Goal: Transaction & Acquisition: Purchase product/service

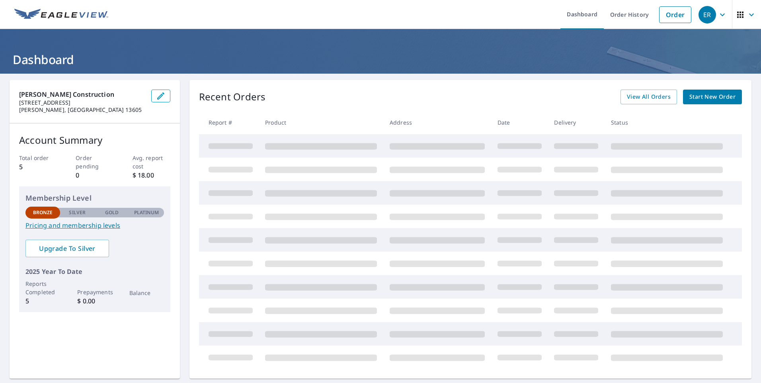
click at [157, 99] on icon "button" at bounding box center [161, 96] width 10 height 10
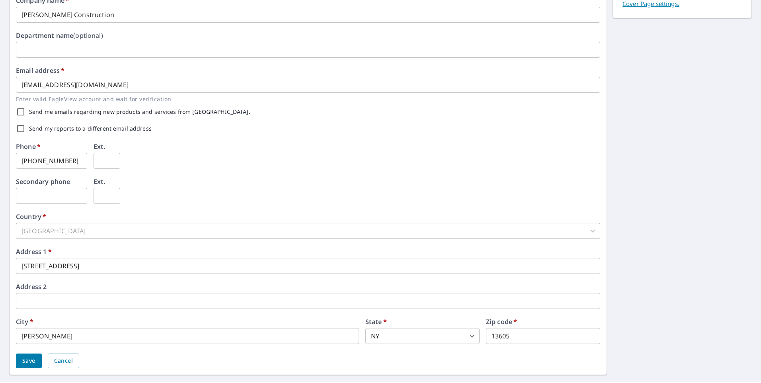
scroll to position [178, 0]
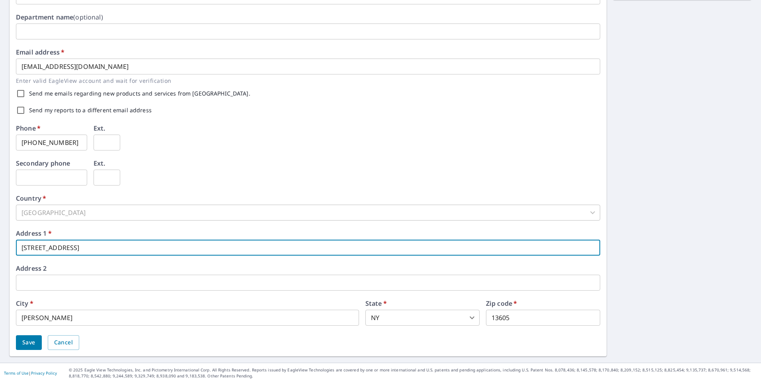
drag, startPoint x: 88, startPoint y: 250, endPoint x: -10, endPoint y: 249, distance: 97.9
click at [0, 249] on html "ER ER Dashboard Order History Order ER Dashboard / Contact Information Contact …" at bounding box center [380, 191] width 761 height 383
type input "8852 US Route 11"
click at [27, 344] on span "Save" at bounding box center [28, 343] width 13 height 10
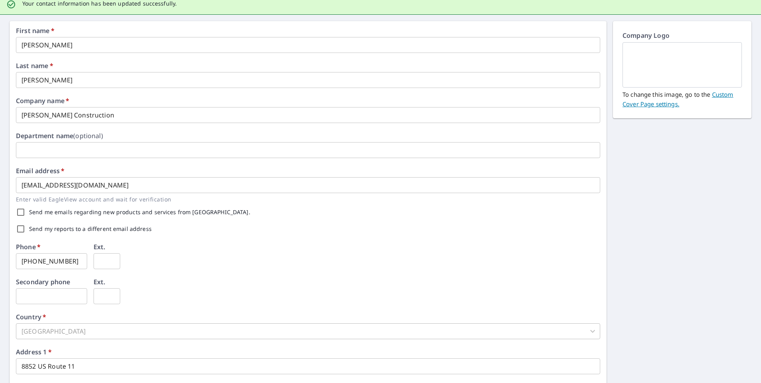
scroll to position [78, 0]
click at [23, 233] on input "Send my reports to a different email address" at bounding box center [20, 229] width 17 height 17
checkbox input "true"
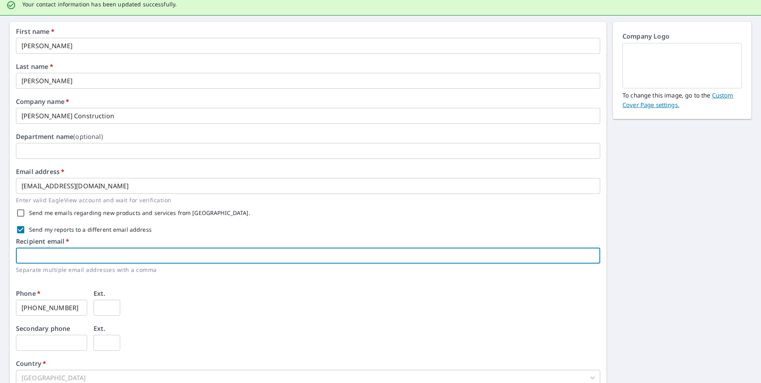
click at [68, 252] on input "text" at bounding box center [308, 256] width 584 height 16
type input "[EMAIL_ADDRESS][DOMAIN_NAME]"
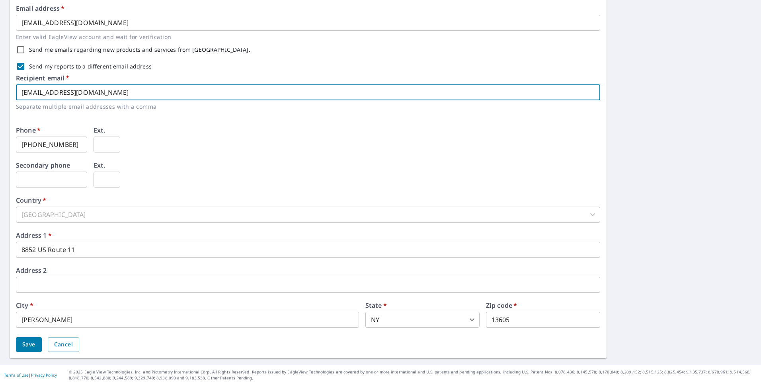
scroll to position [244, 0]
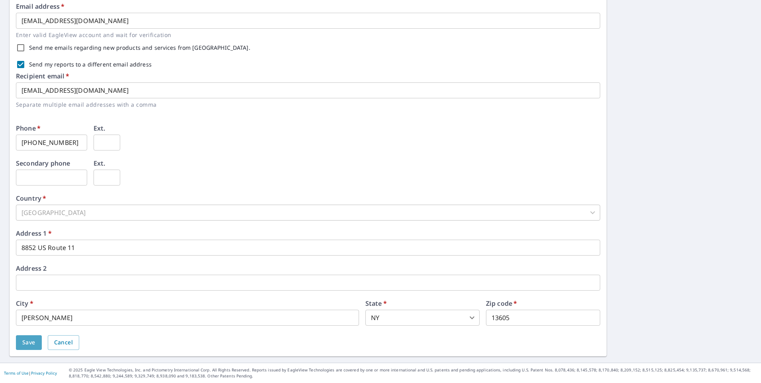
click at [33, 345] on span "Save" at bounding box center [28, 343] width 13 height 10
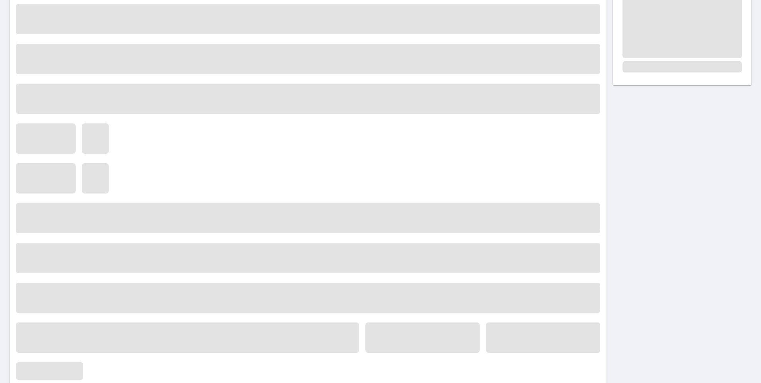
scroll to position [0, 0]
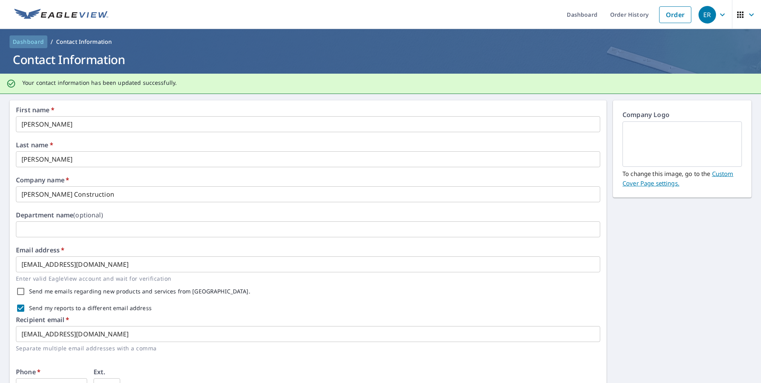
click at [16, 40] on span "Dashboard" at bounding box center [28, 42] width 31 height 8
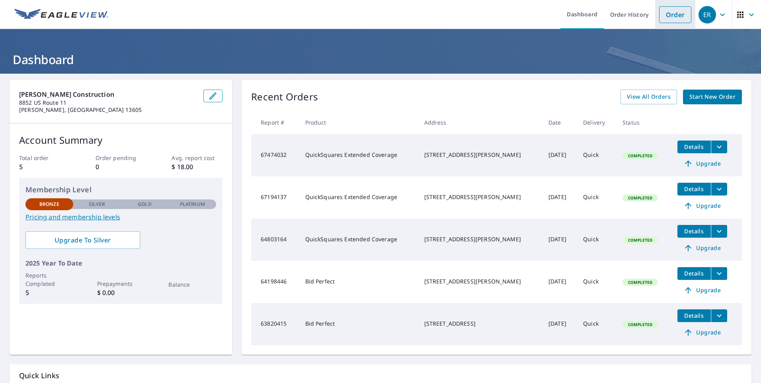
click at [670, 17] on link "Order" at bounding box center [675, 14] width 32 height 17
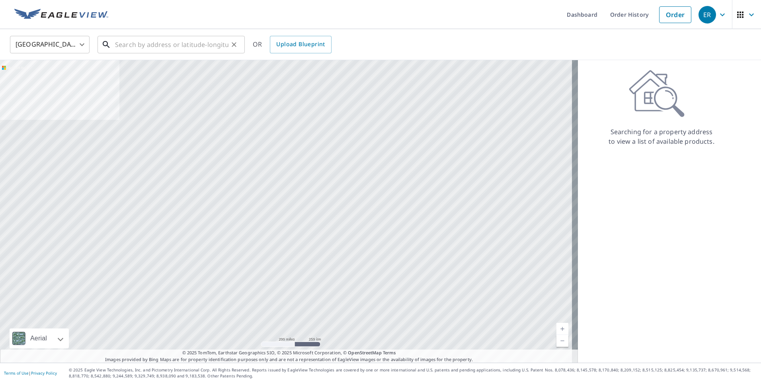
click at [169, 46] on input "text" at bounding box center [171, 44] width 113 height 22
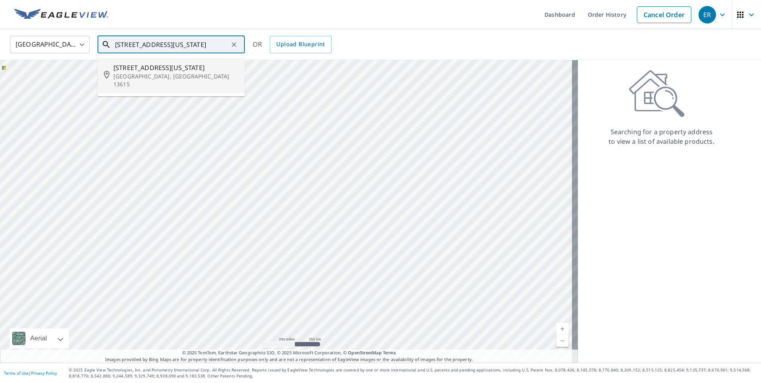
click at [171, 78] on p "[GEOGRAPHIC_DATA], [GEOGRAPHIC_DATA] 13615" at bounding box center [175, 80] width 125 height 16
type input "[STREET_ADDRESS][US_STATE]"
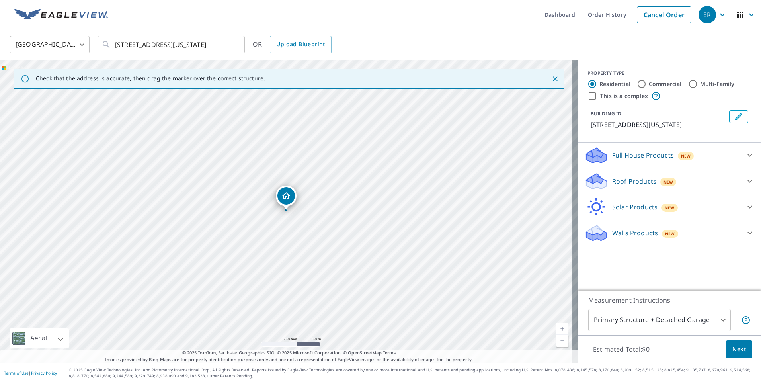
click at [288, 199] on icon "Dropped pin, building 1, Residential property, 309 Washington St Brownville, NY…" at bounding box center [286, 195] width 8 height 7
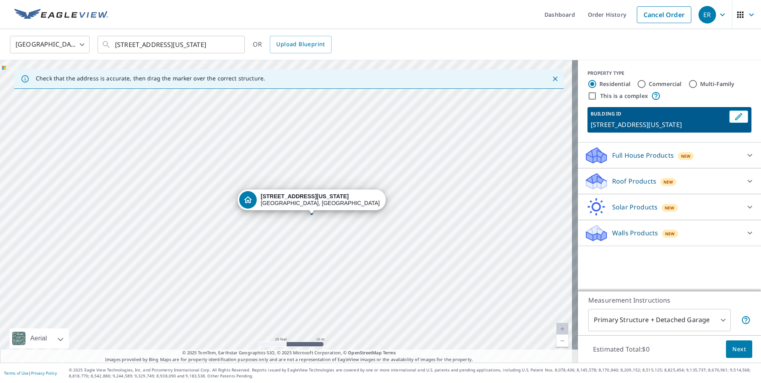
drag, startPoint x: 339, startPoint y: 218, endPoint x: 474, endPoint y: 211, distance: 135.5
click at [474, 211] on div "[STREET_ADDRESS][US_STATE]" at bounding box center [289, 211] width 578 height 303
click at [730, 161] on div "Full House Products New" at bounding box center [662, 155] width 156 height 19
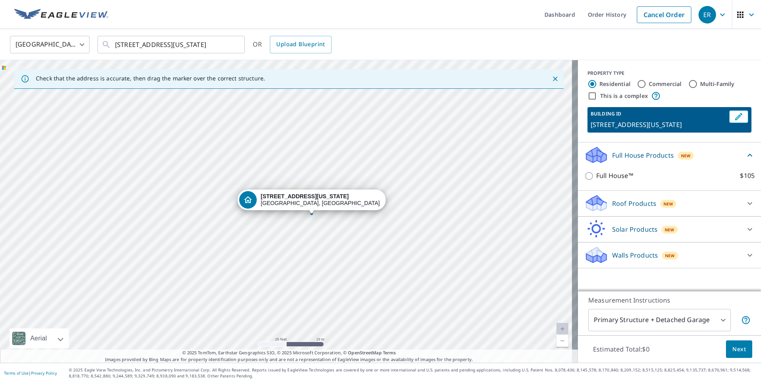
click at [664, 202] on span "New" at bounding box center [669, 204] width 10 height 6
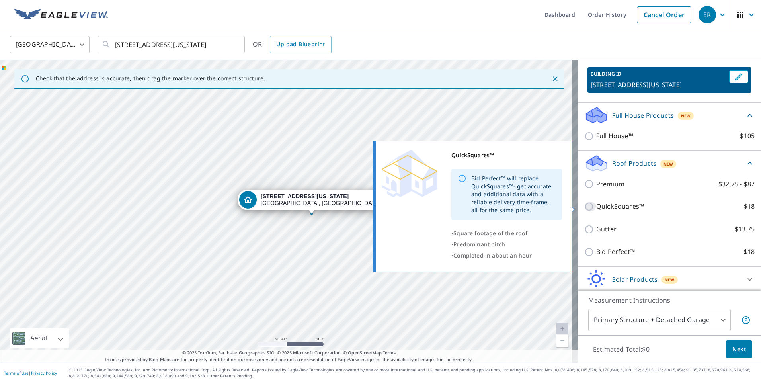
click at [584, 207] on input "QuickSquares™ $18" at bounding box center [590, 207] width 12 height 10
checkbox input "true"
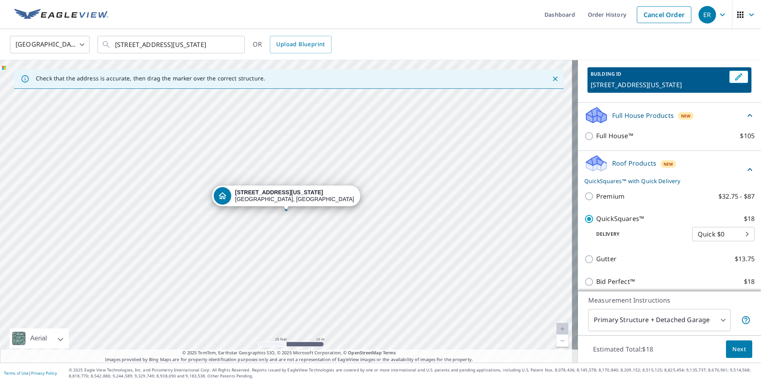
click at [732, 349] on span "Next" at bounding box center [739, 349] width 14 height 10
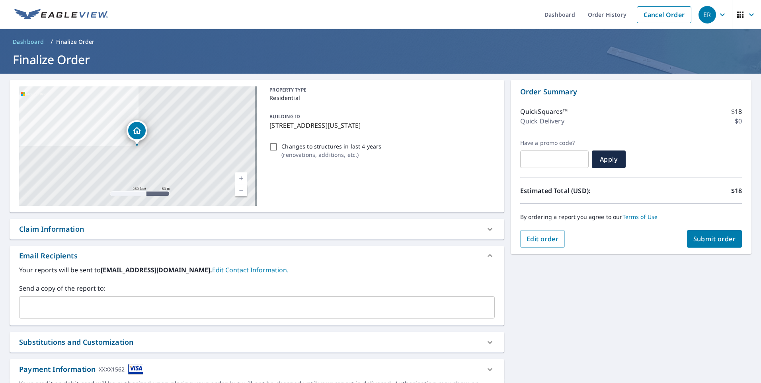
click at [708, 245] on button "Submit order" at bounding box center [714, 239] width 55 height 18
